Goal: Find specific page/section: Find specific page/section

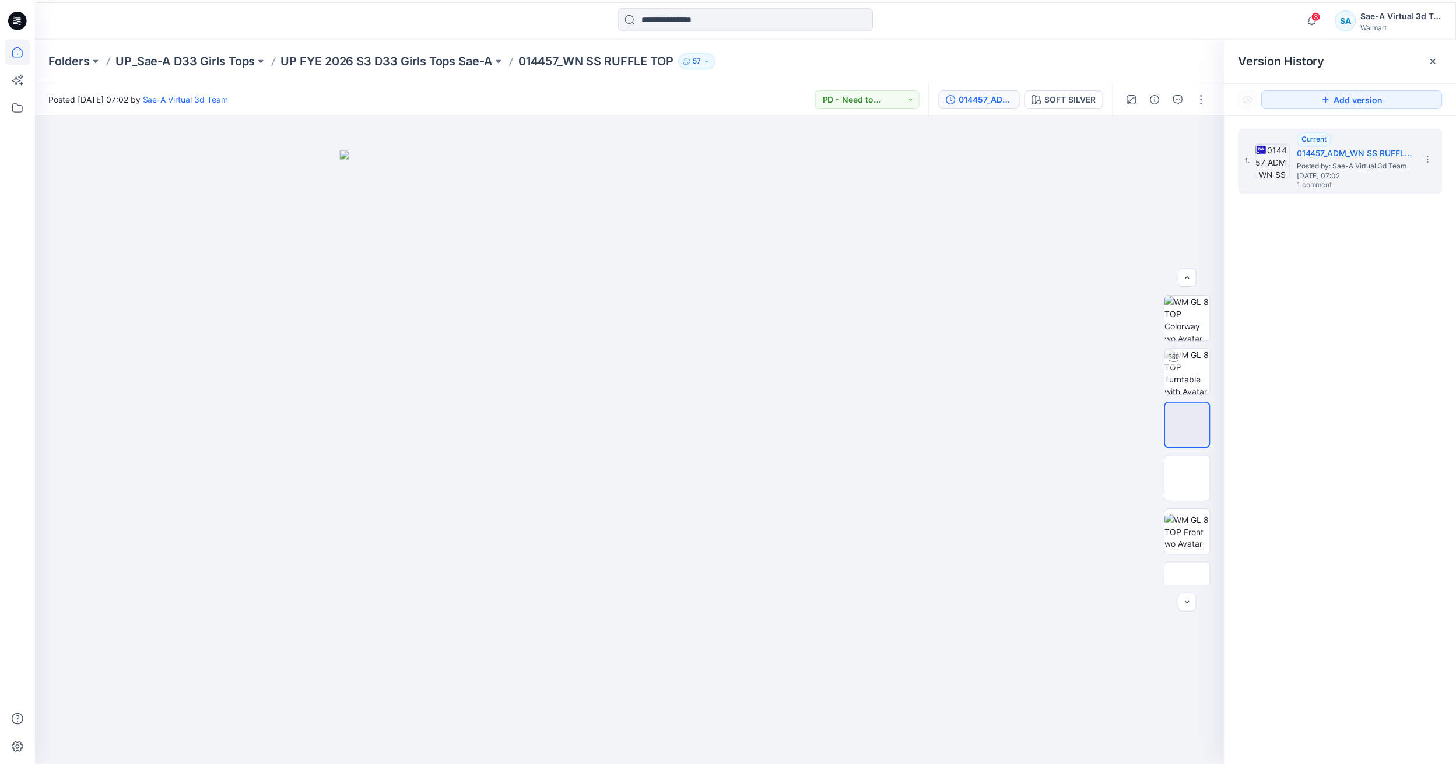
scroll to position [58, 0]
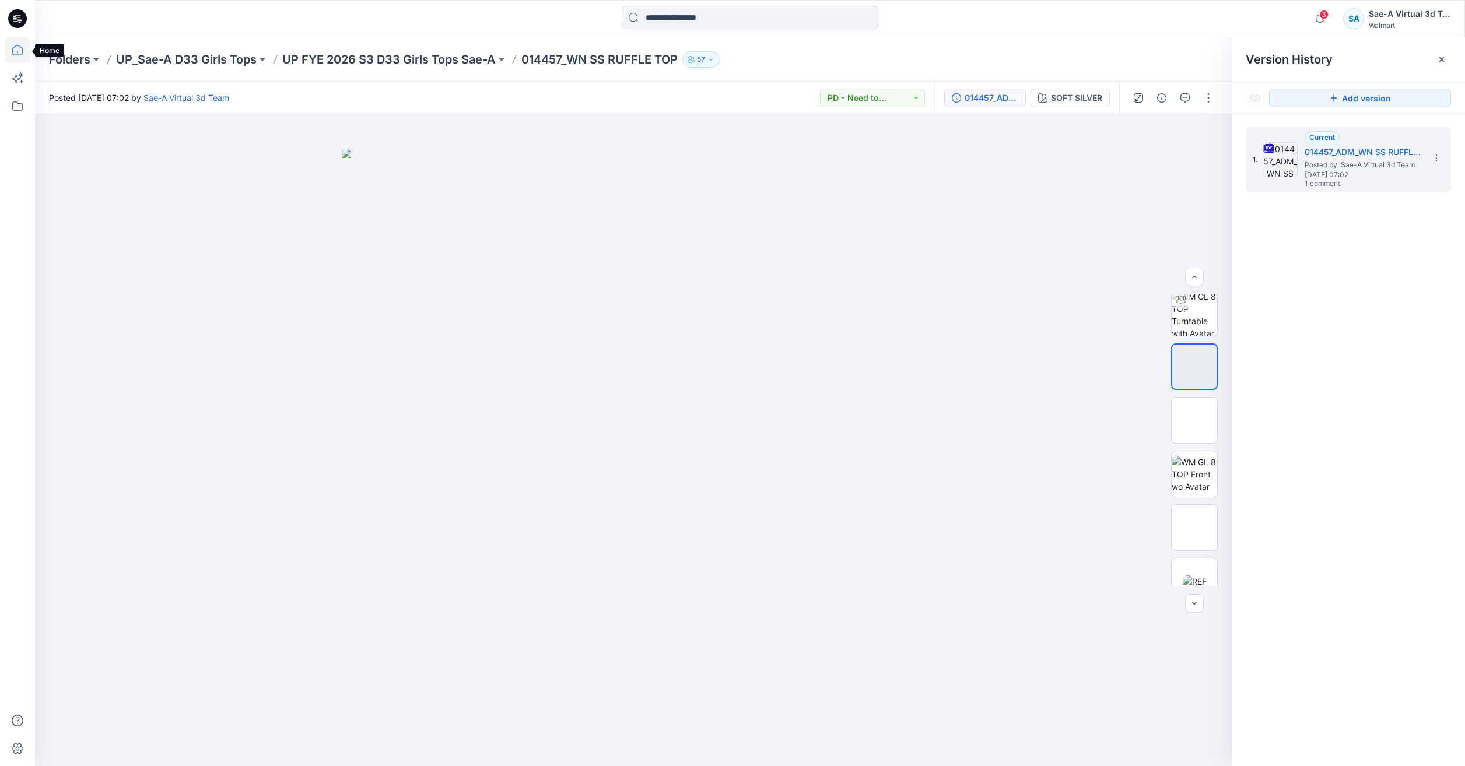
click at [22, 56] on icon at bounding box center [18, 50] width 26 height 26
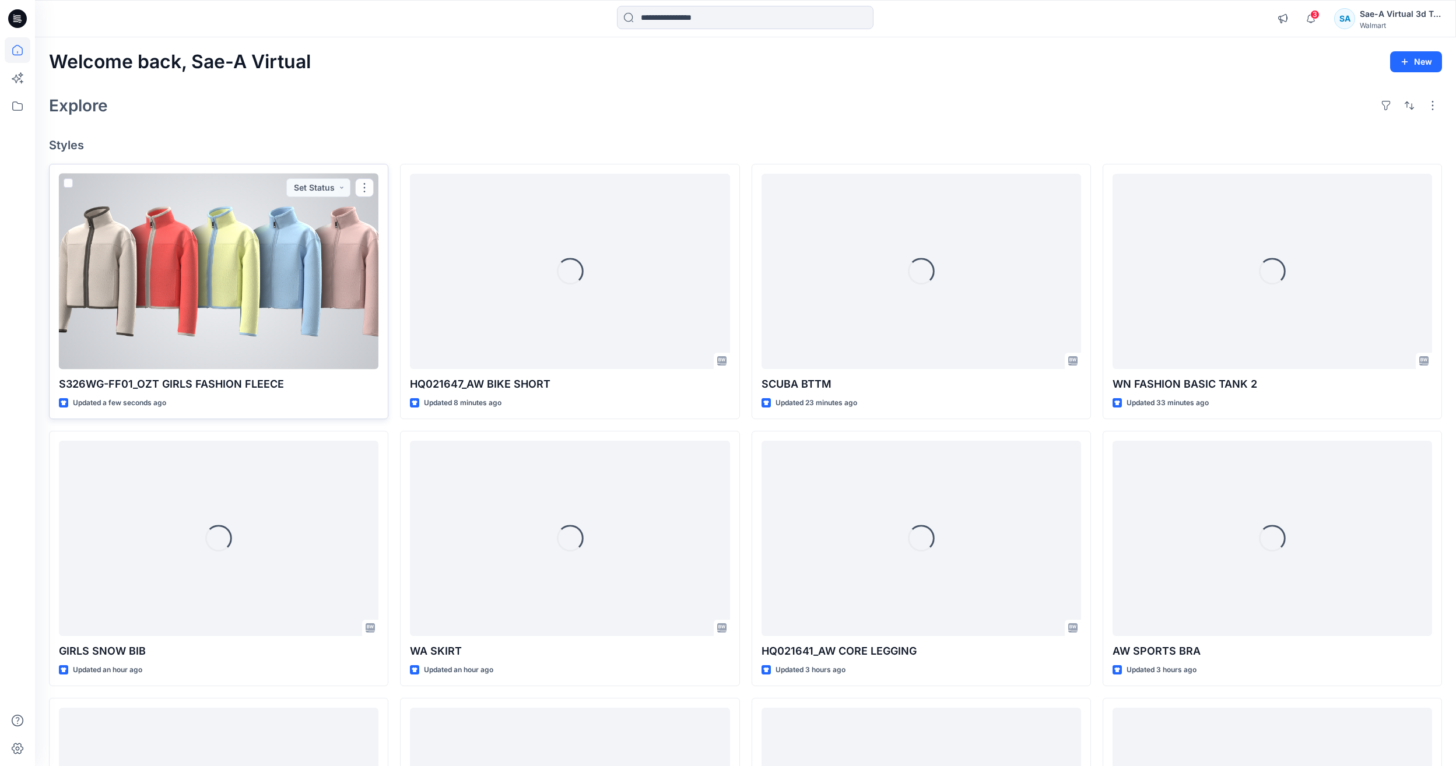
click at [297, 288] on div at bounding box center [219, 271] width 320 height 195
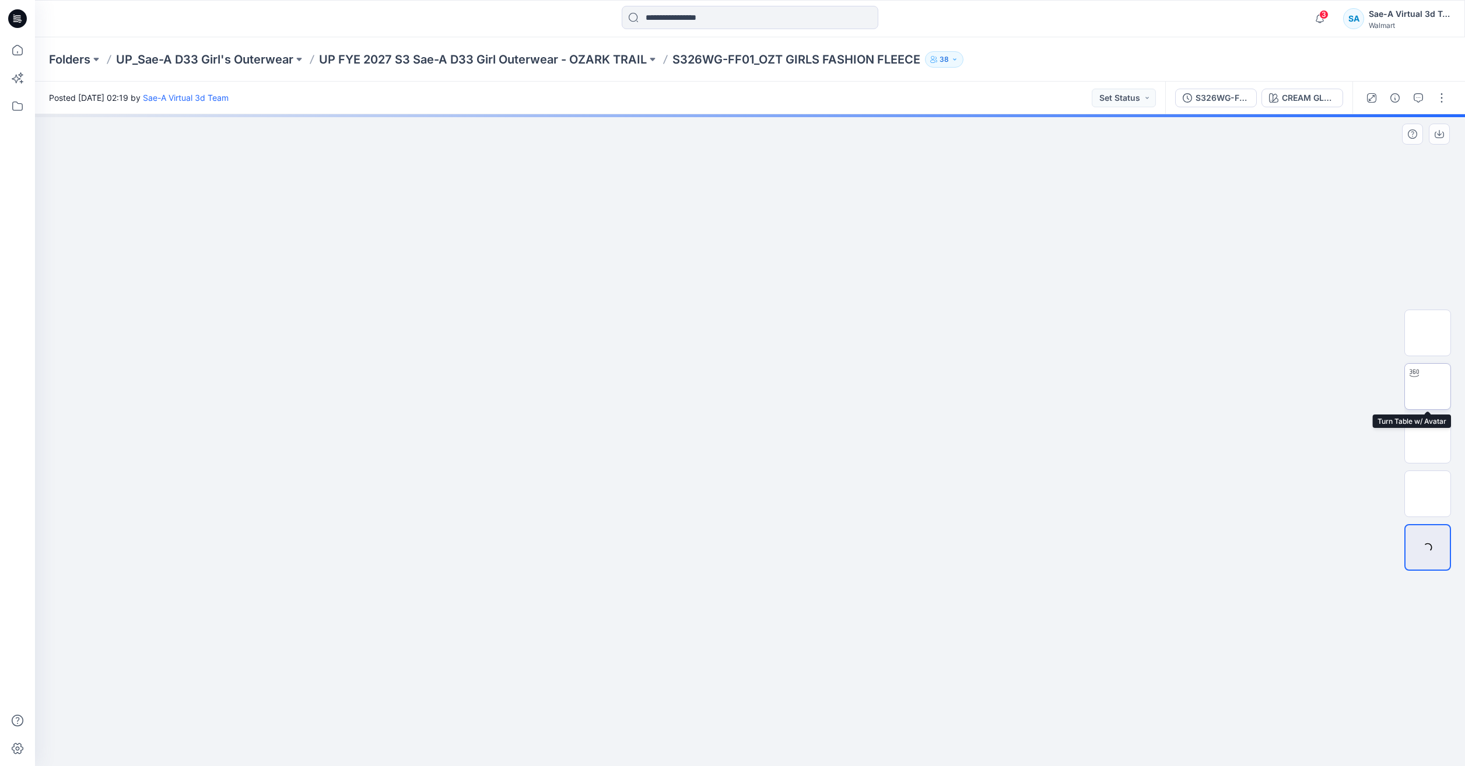
click at [1427, 387] on img at bounding box center [1427, 387] width 0 height 0
drag, startPoint x: 820, startPoint y: 752, endPoint x: 716, endPoint y: 759, distance: 104.1
click at [716, 759] on div at bounding box center [750, 737] width 350 height 58
click at [4, 46] on div at bounding box center [17, 383] width 35 height 766
drag, startPoint x: 24, startPoint y: 56, endPoint x: 290, endPoint y: 17, distance: 268.1
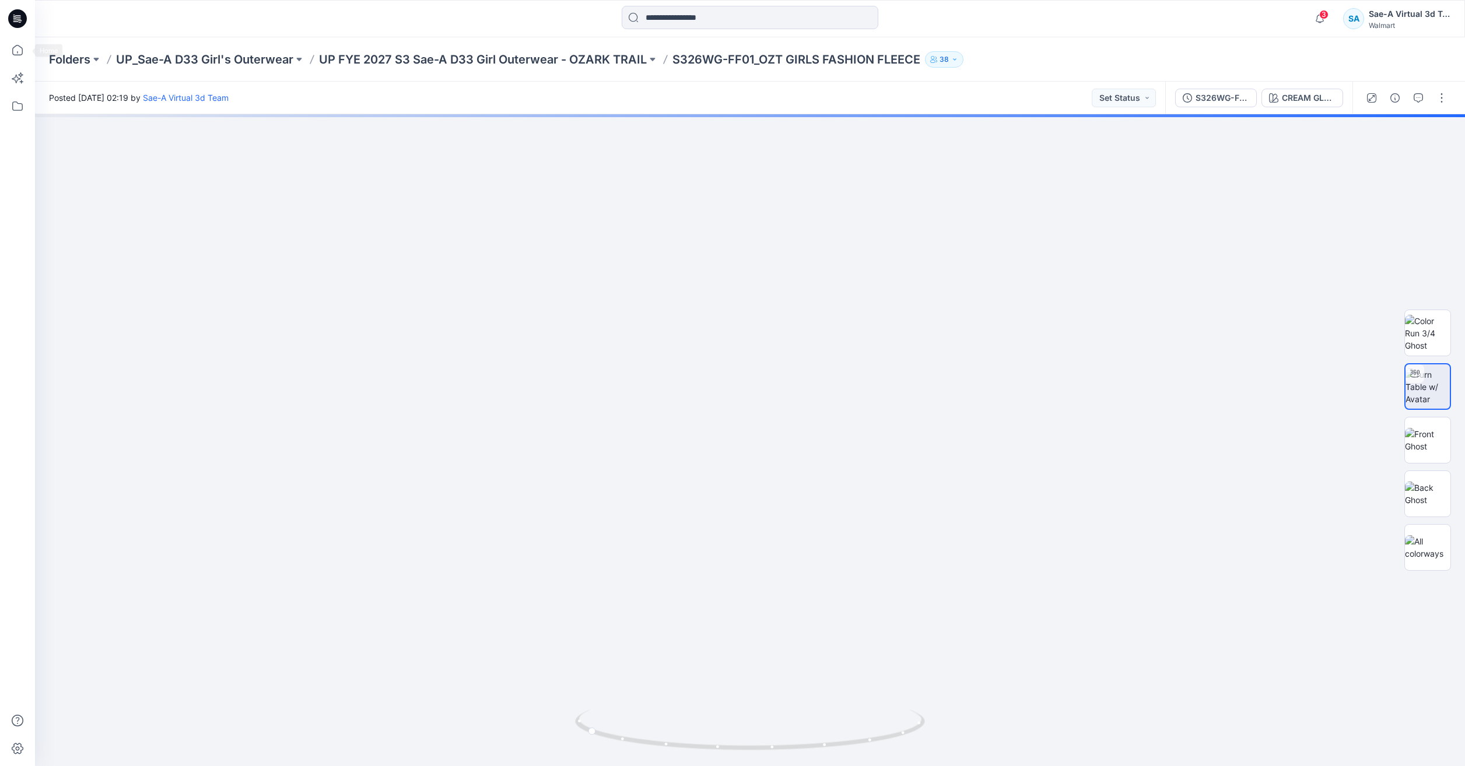
click at [24, 55] on icon at bounding box center [18, 50] width 26 height 26
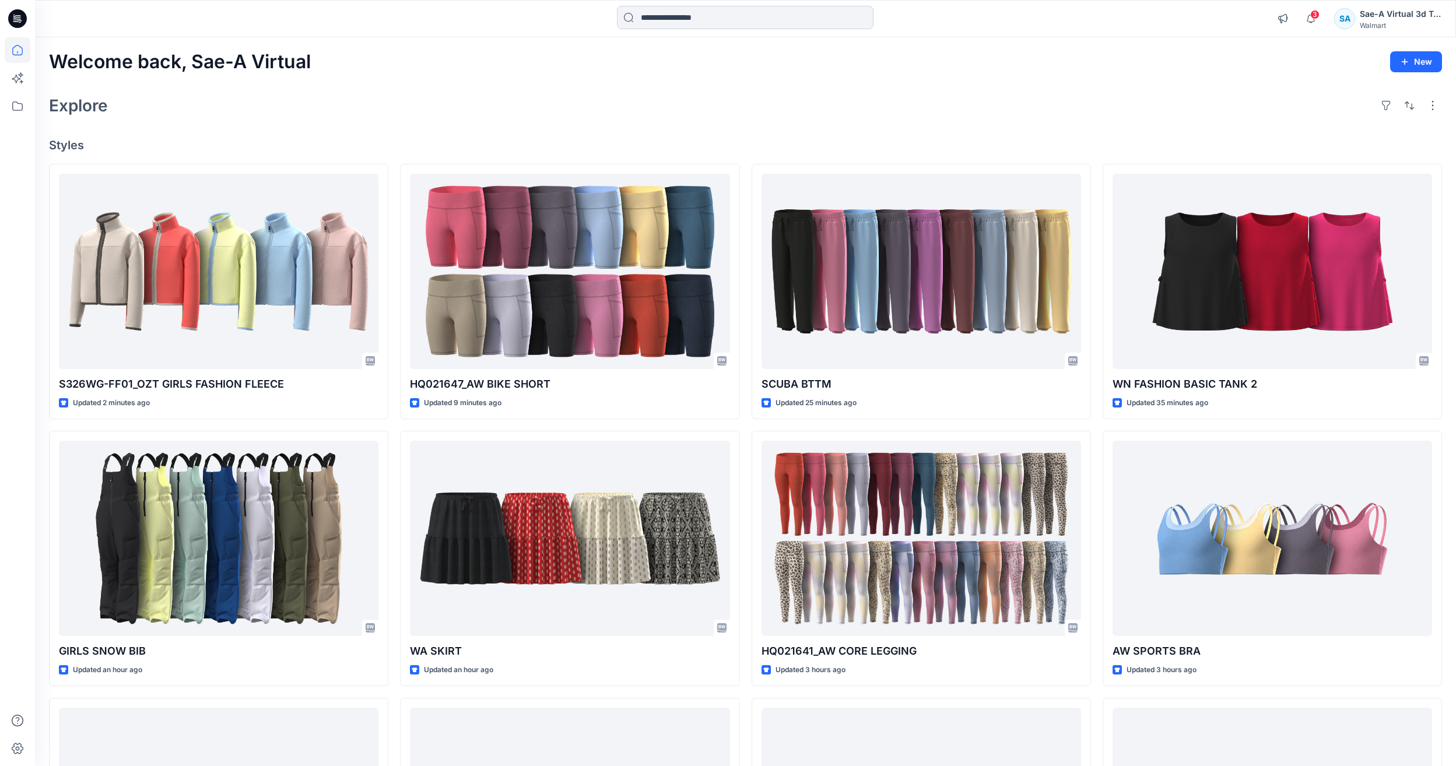
click at [700, 13] on input at bounding box center [745, 17] width 257 height 23
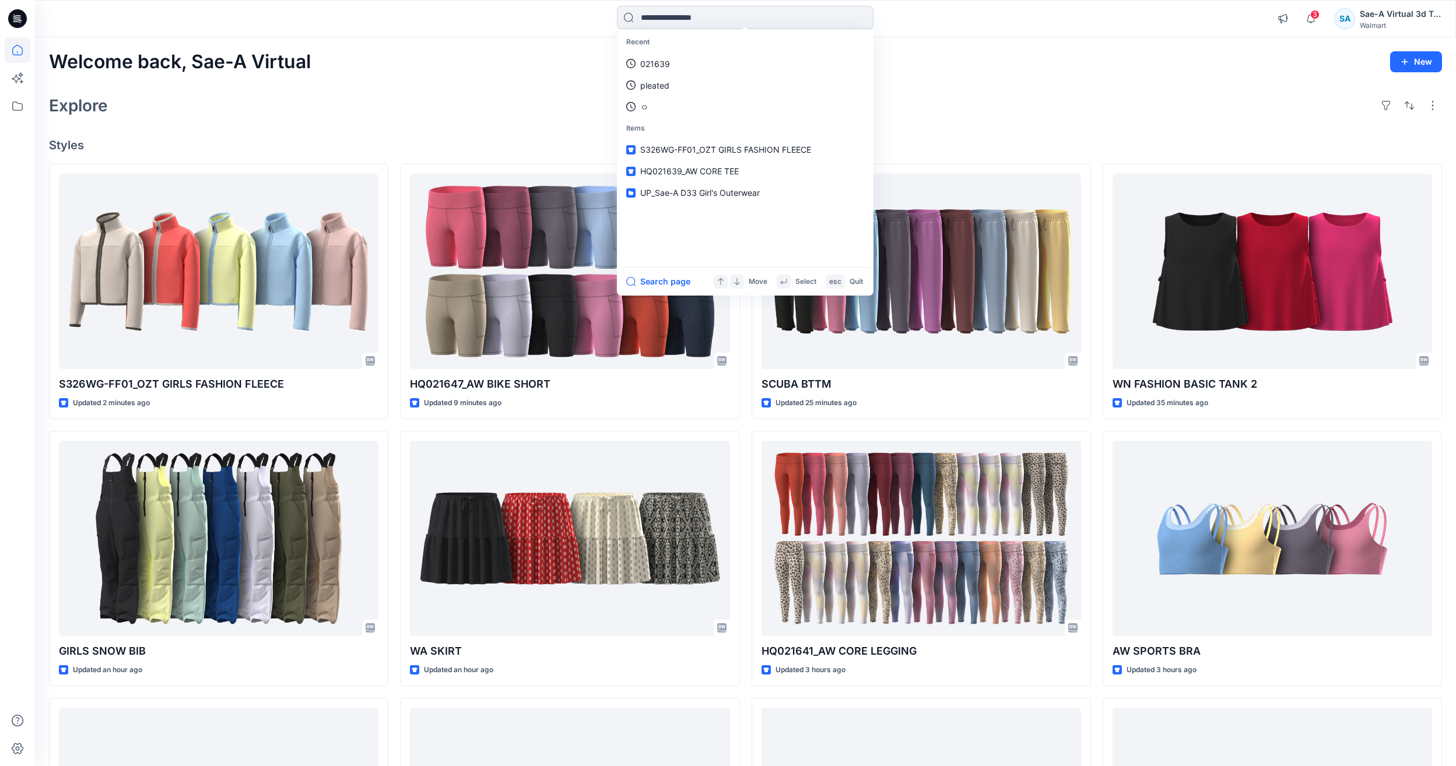
type input "*"
paste input "**********"
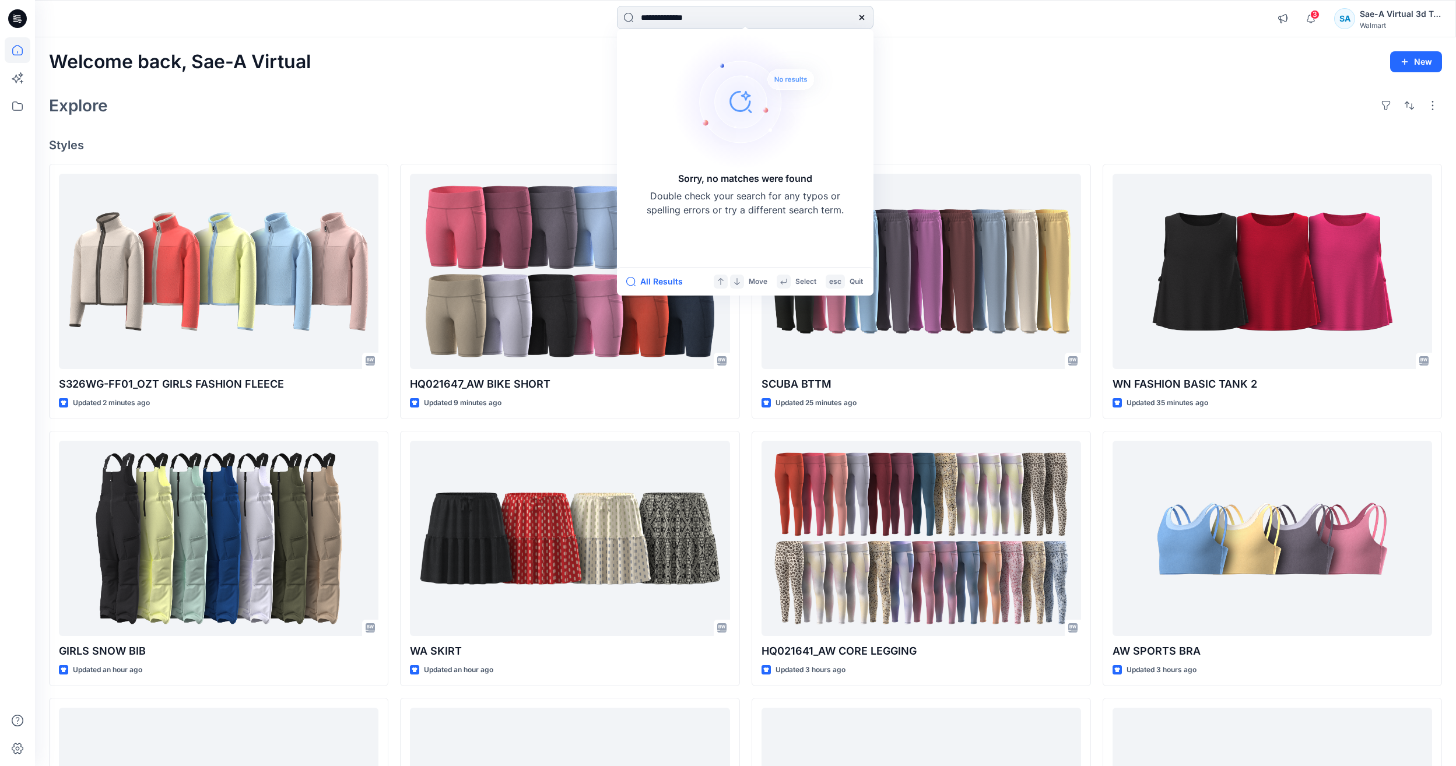
type input "**********"
drag, startPoint x: 714, startPoint y: 18, endPoint x: 531, endPoint y: 22, distance: 183.1
click at [531, 22] on div "**********" at bounding box center [745, 19] width 710 height 26
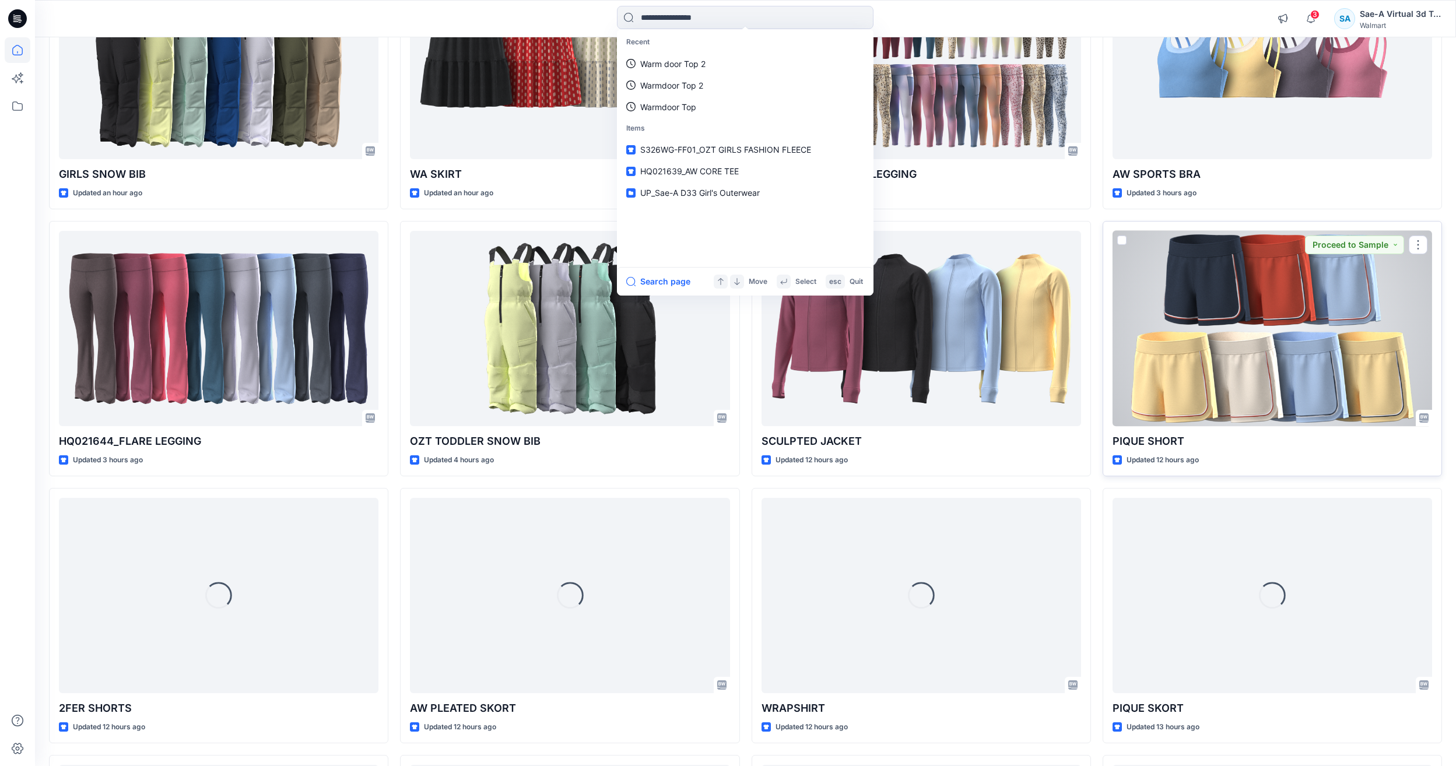
scroll to position [710, 0]
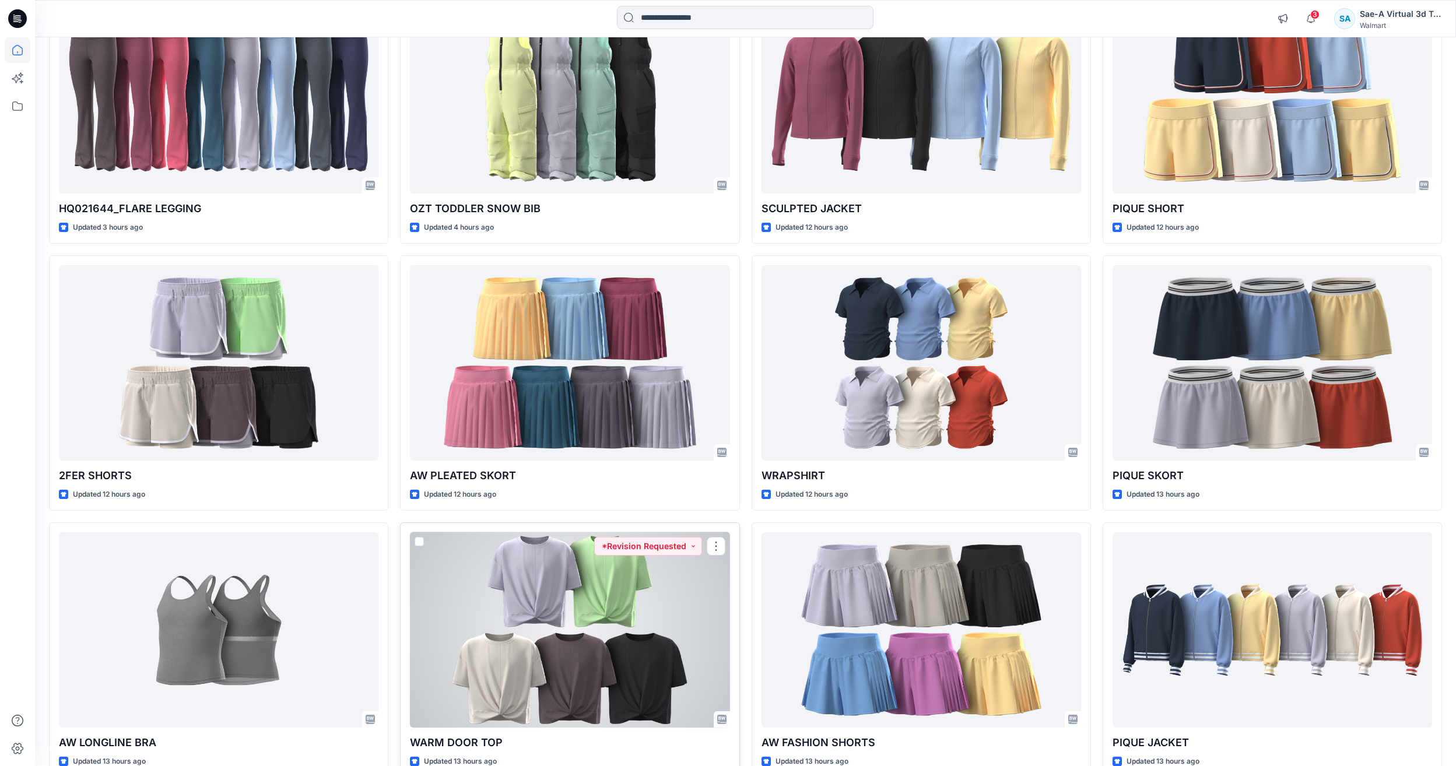
click at [512, 633] on div at bounding box center [570, 629] width 320 height 195
